Goal: Navigation & Orientation: Go to known website

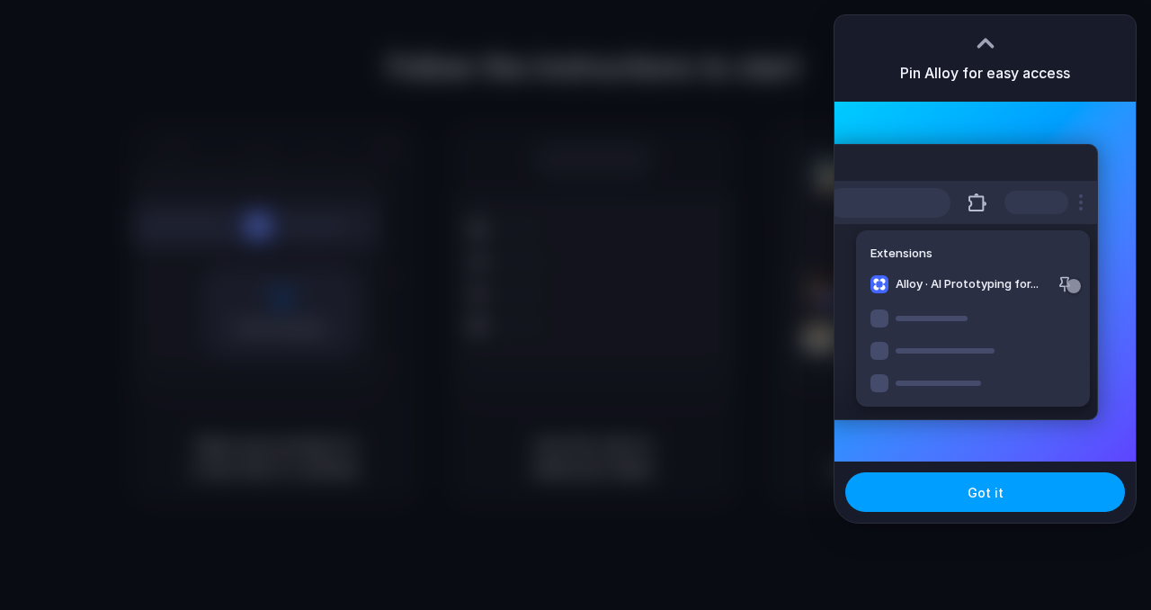
click at [972, 491] on span "Got it" at bounding box center [986, 492] width 36 height 19
